Goal: Information Seeking & Learning: Check status

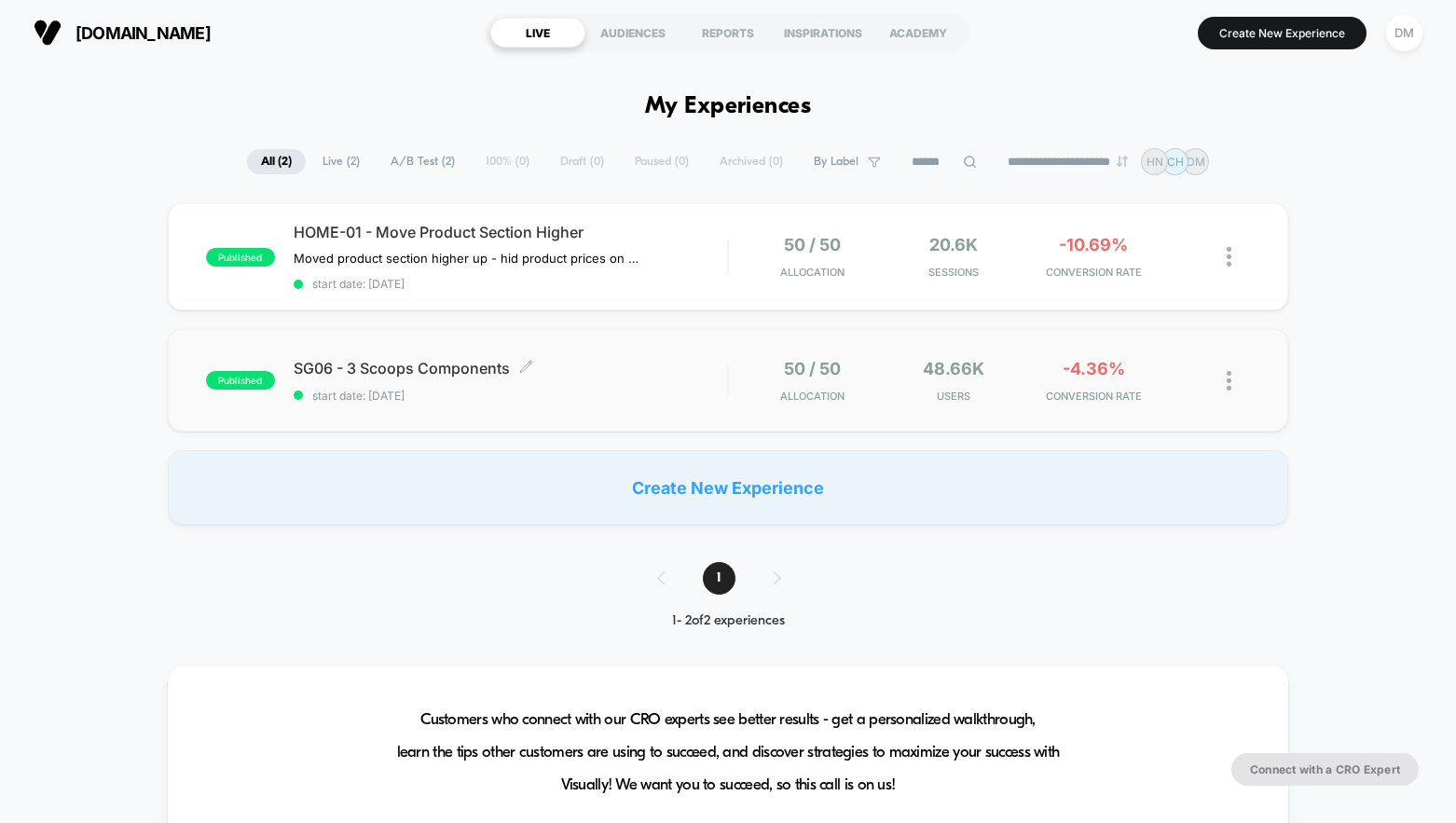
click at [667, 387] on div "SG06 - 3 Scoops Components Click to edit experience details Click to edit exper…" at bounding box center [510, 381] width 434 height 44
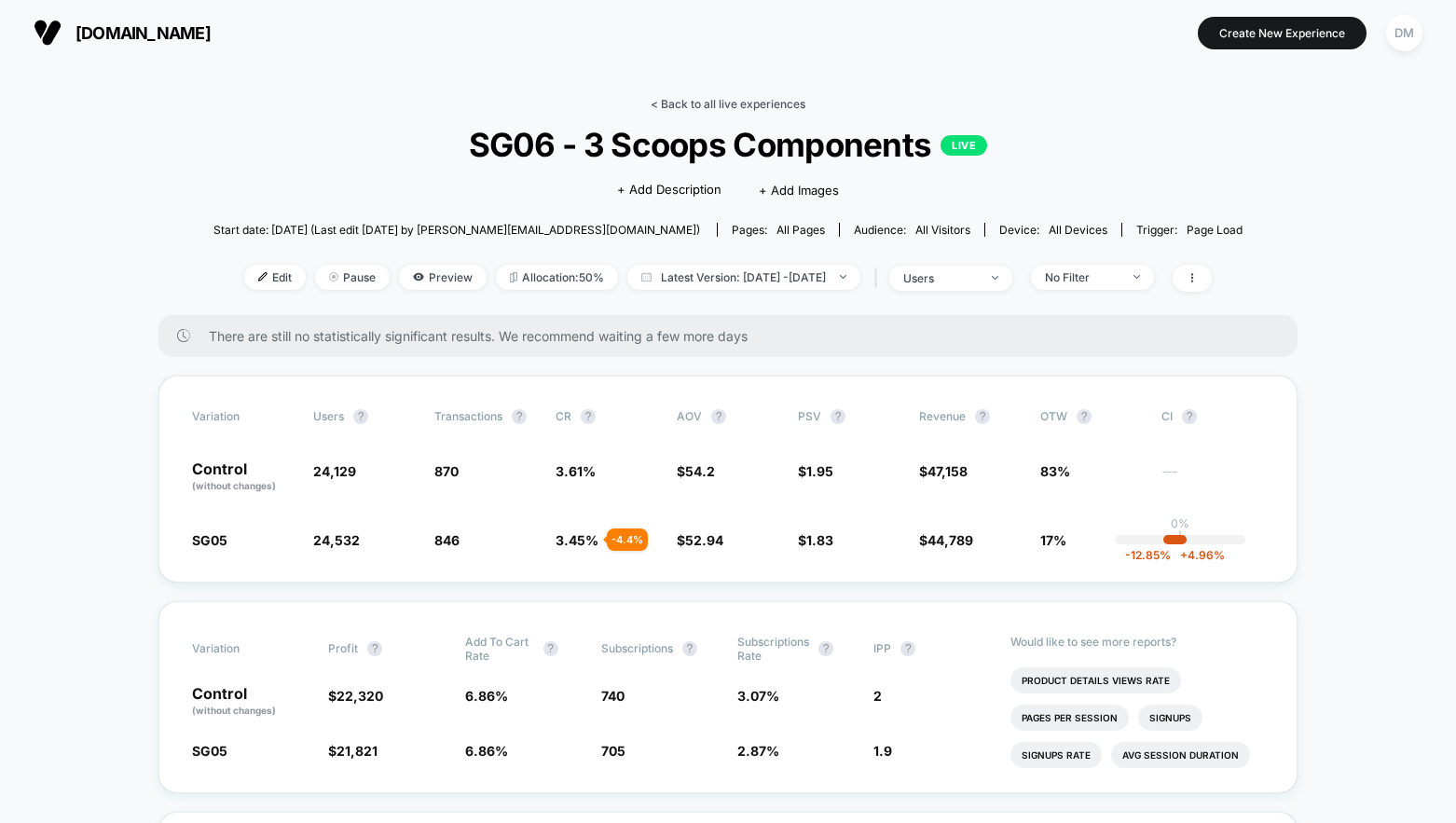
click at [685, 105] on link "< Back to all live experiences" at bounding box center [728, 104] width 155 height 14
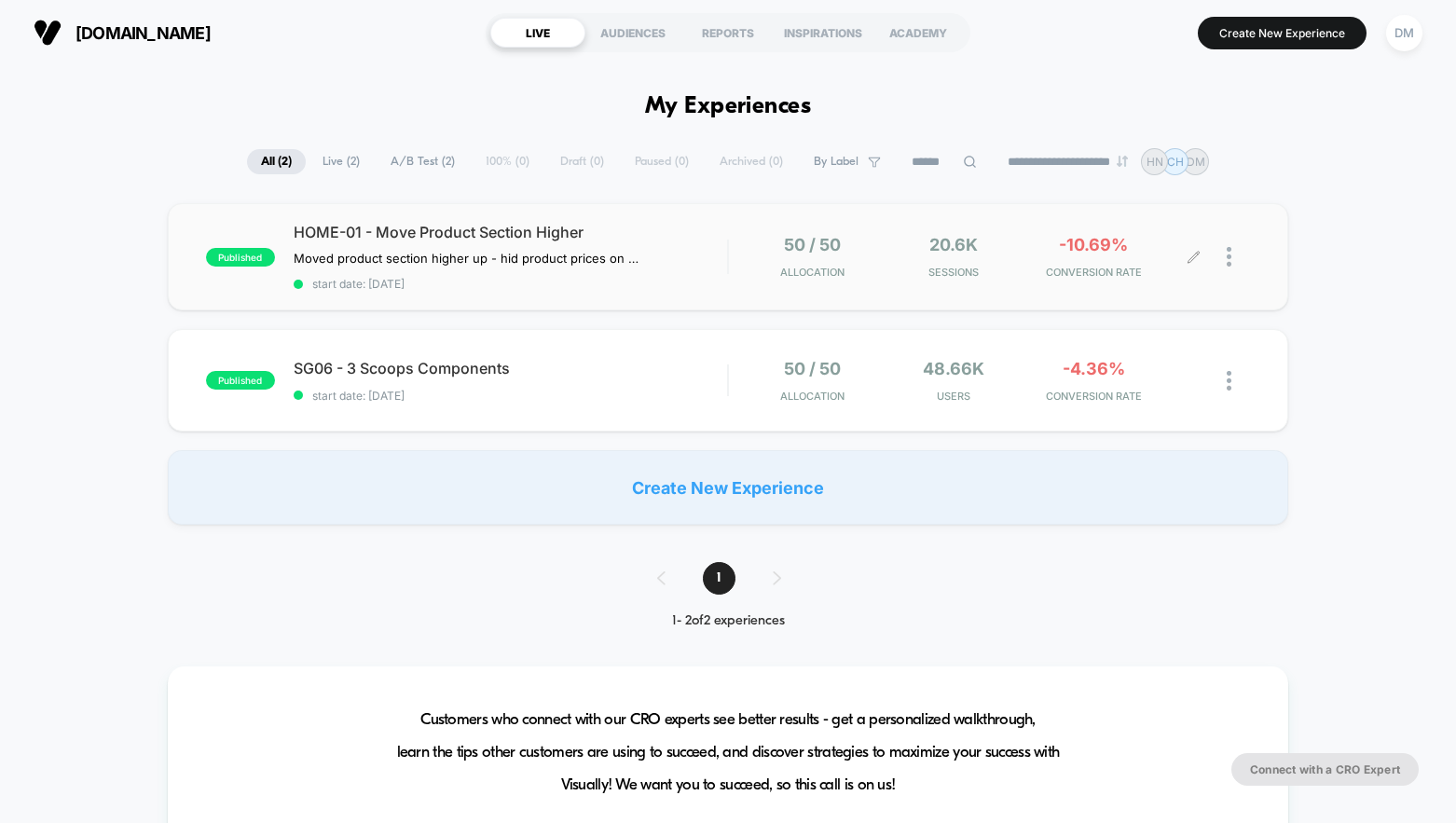
click at [731, 258] on div "50 / 50 Allocation 20.6k Sessions -10.69% CONVERSION RATE" at bounding box center [989, 257] width 522 height 44
